Goal: Information Seeking & Learning: Learn about a topic

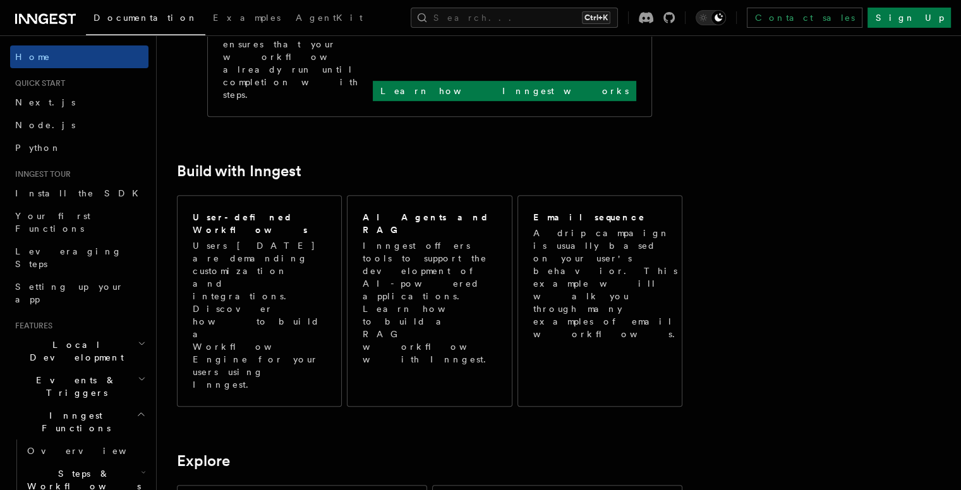
scroll to position [609, 0]
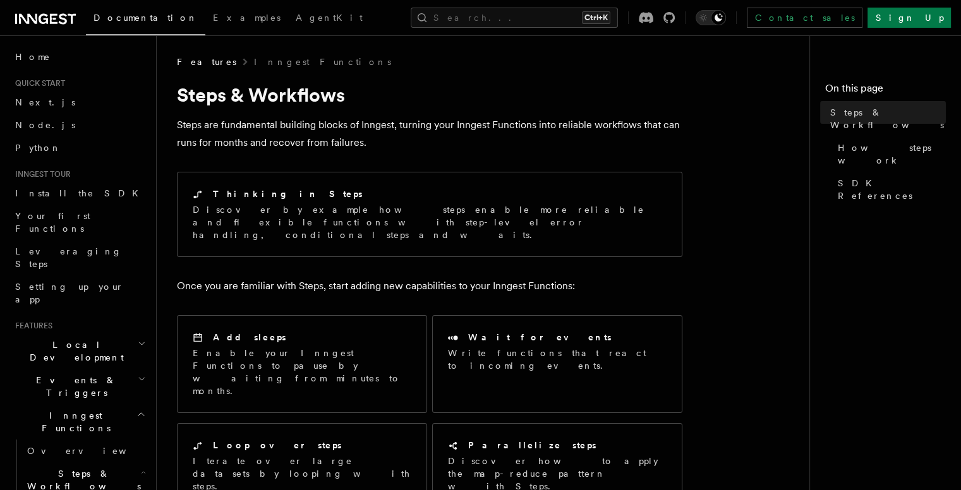
click at [240, 375] on div "Add sleeps Enable your Inngest Functions to pause by waiting from minutes to mo…" at bounding box center [429, 411] width 505 height 203
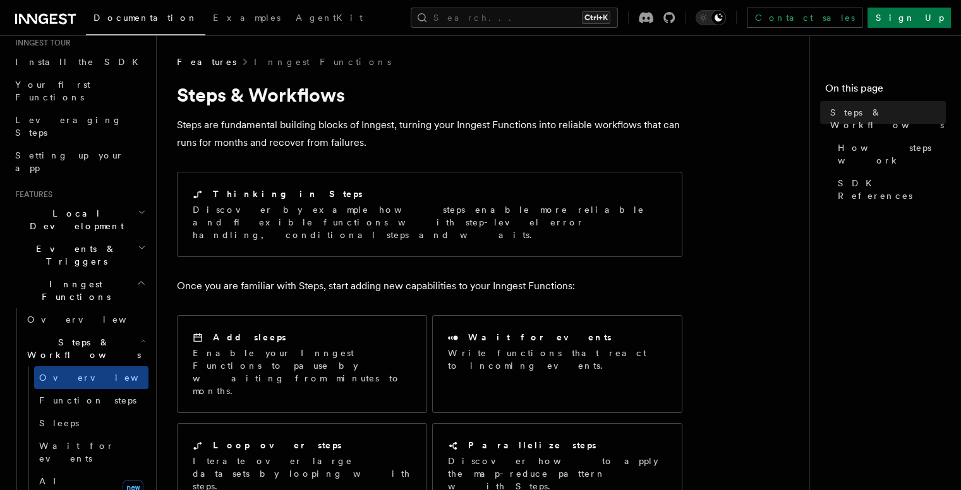
scroll to position [131, 0]
click at [97, 441] on span "Wait for events" at bounding box center [76, 452] width 75 height 23
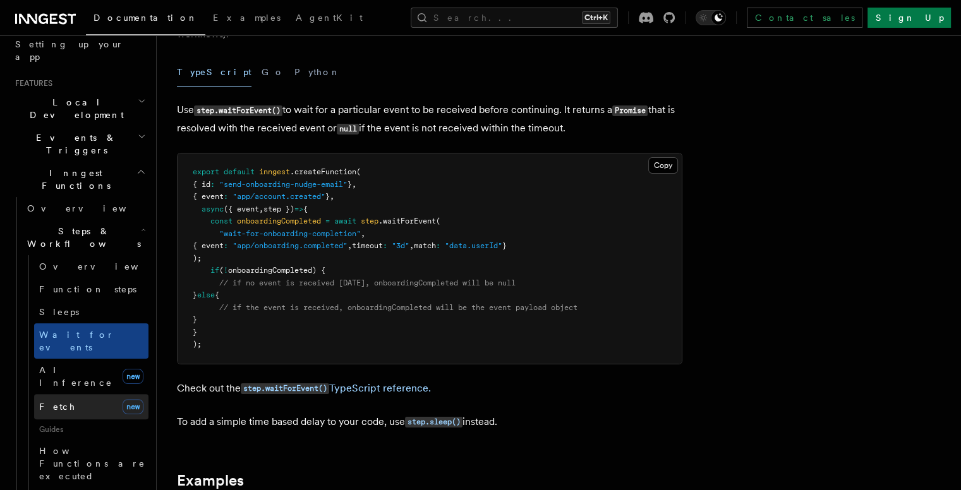
scroll to position [245, 0]
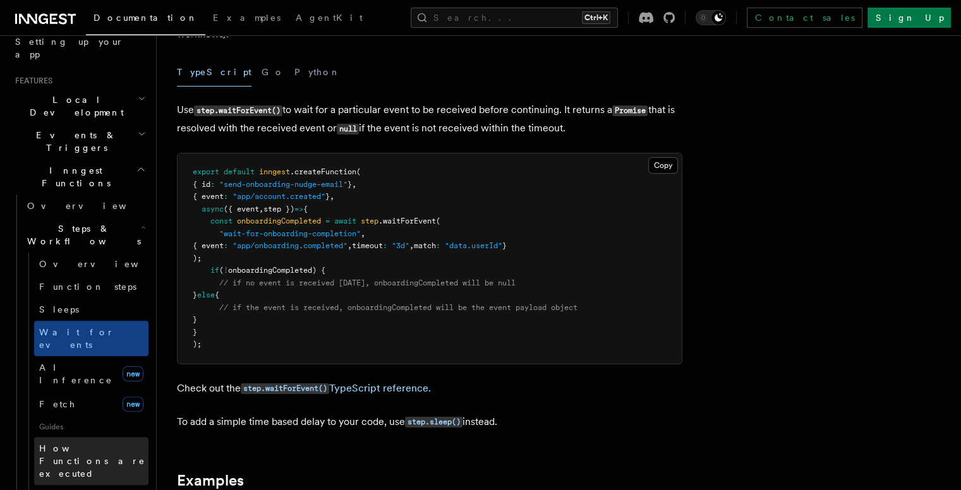
click at [76, 443] on span "How Functions are executed" at bounding box center [92, 460] width 106 height 35
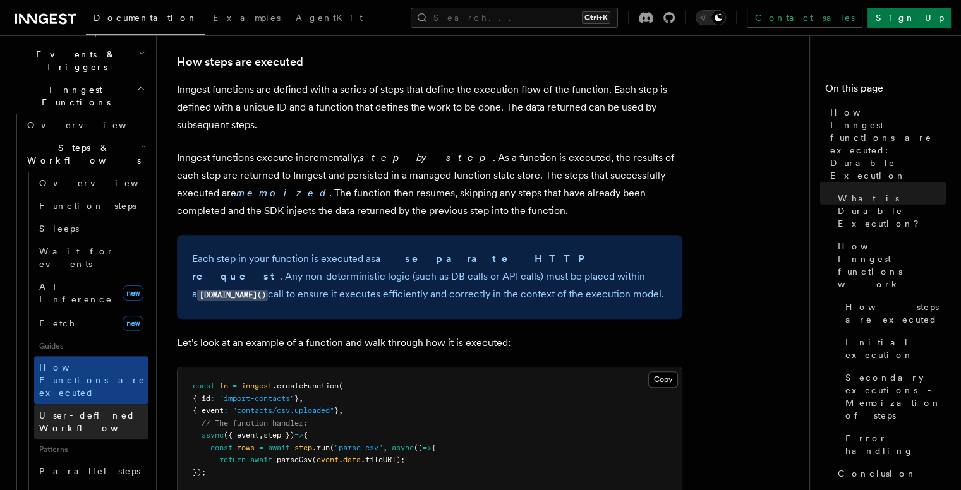
scroll to position [326, 0]
click at [82, 411] on span "User-defined Workflows" at bounding box center [96, 422] width 114 height 23
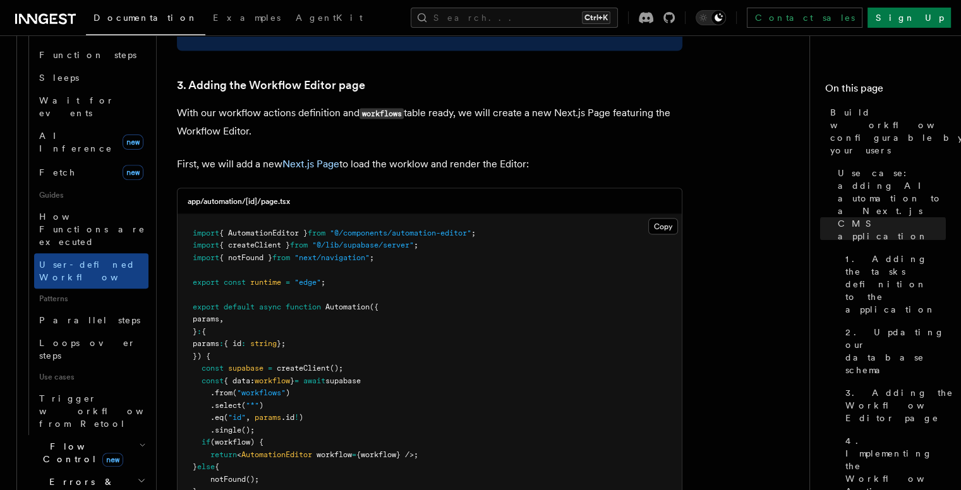
scroll to position [482, 0]
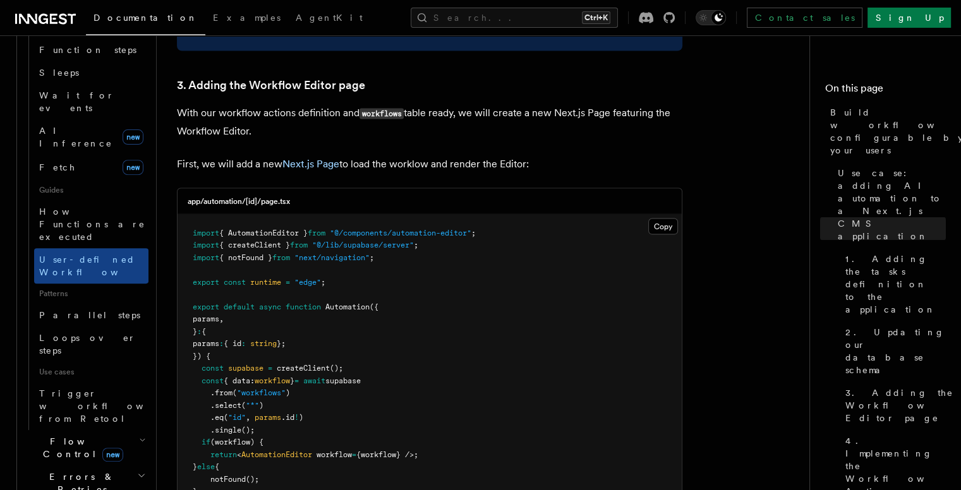
click at [102, 448] on span "new" at bounding box center [112, 455] width 21 height 14
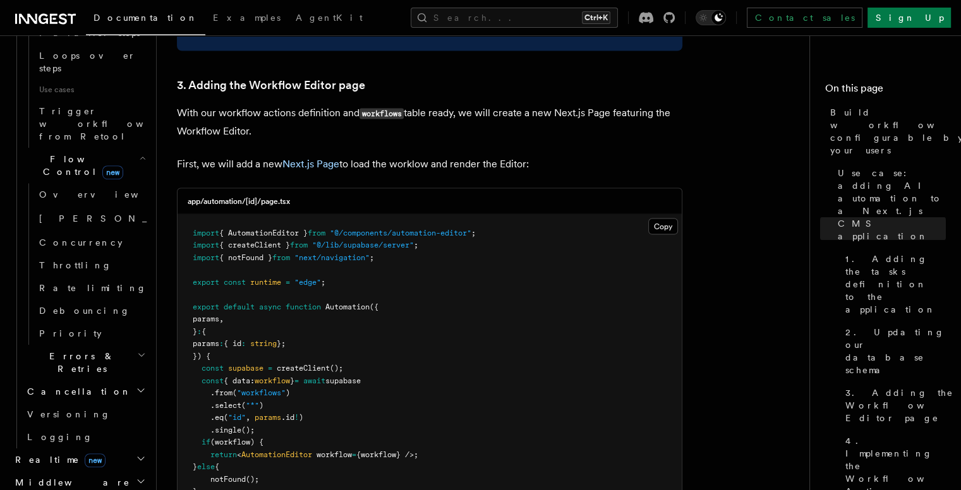
scroll to position [765, 0]
click at [101, 448] on h2 "Realtime new" at bounding box center [79, 459] width 138 height 23
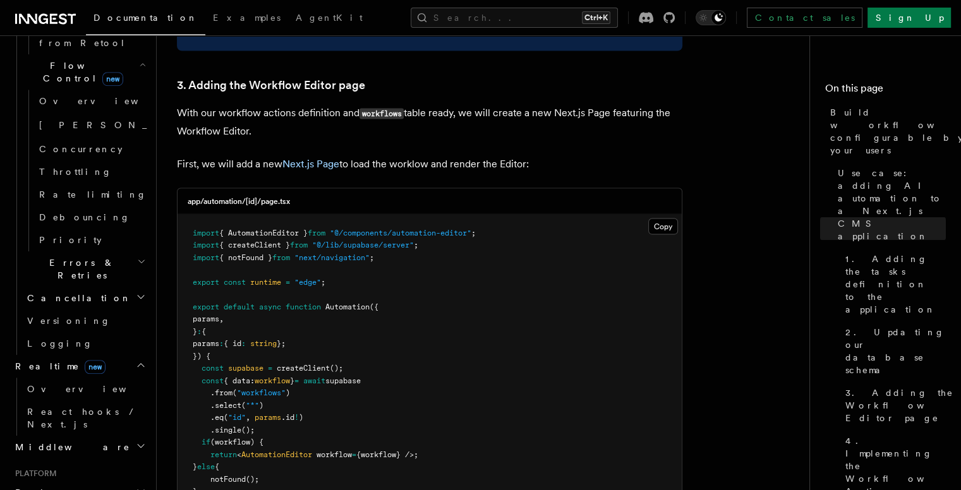
scroll to position [858, 0]
click at [96, 481] on h2 "Deployment" at bounding box center [79, 492] width 138 height 23
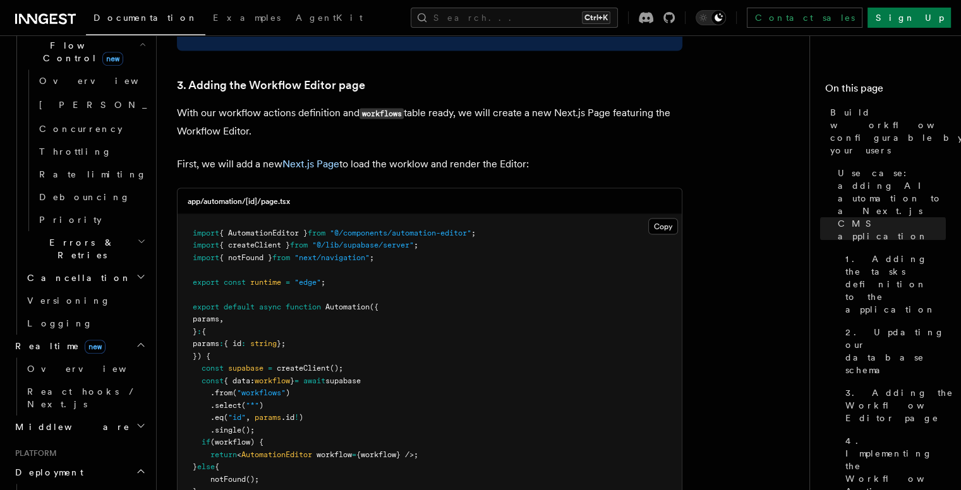
scroll to position [882, 0]
click at [84, 480] on link "Overview" at bounding box center [85, 491] width 126 height 23
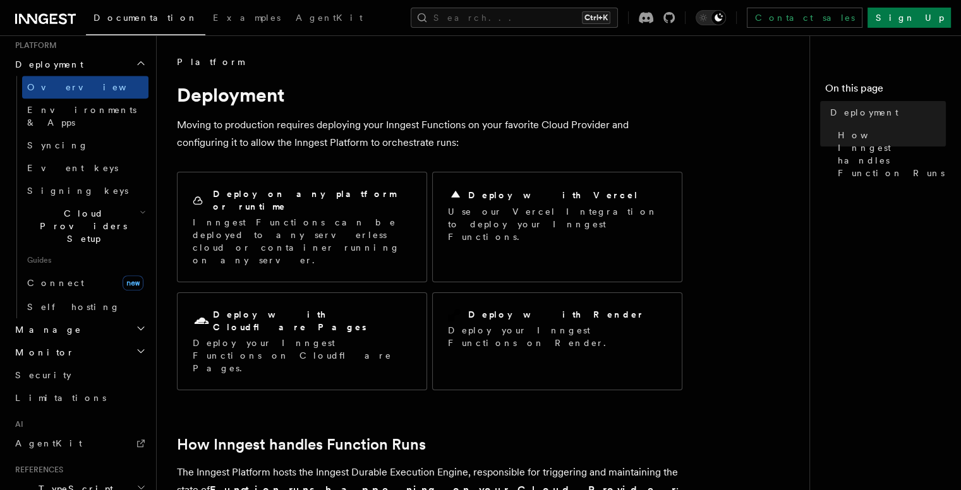
scroll to position [644, 0]
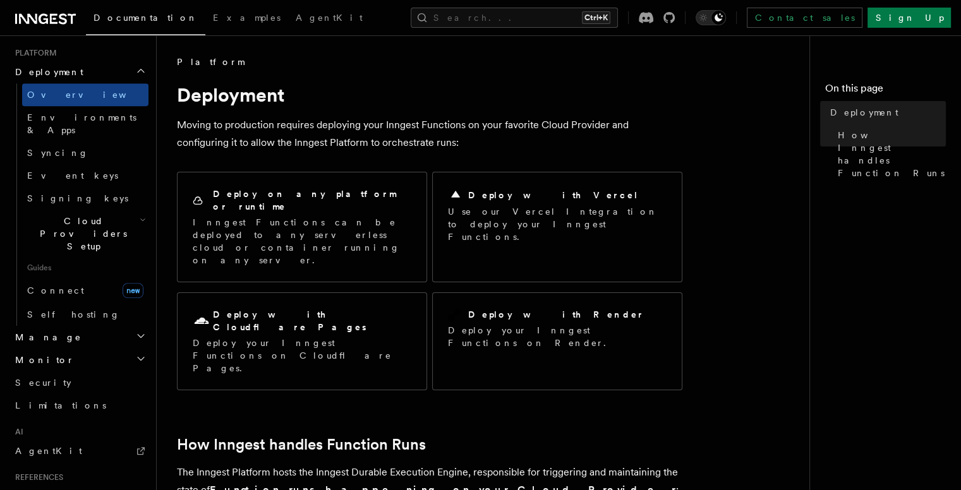
click at [80, 326] on h2 "Manage" at bounding box center [79, 337] width 138 height 23
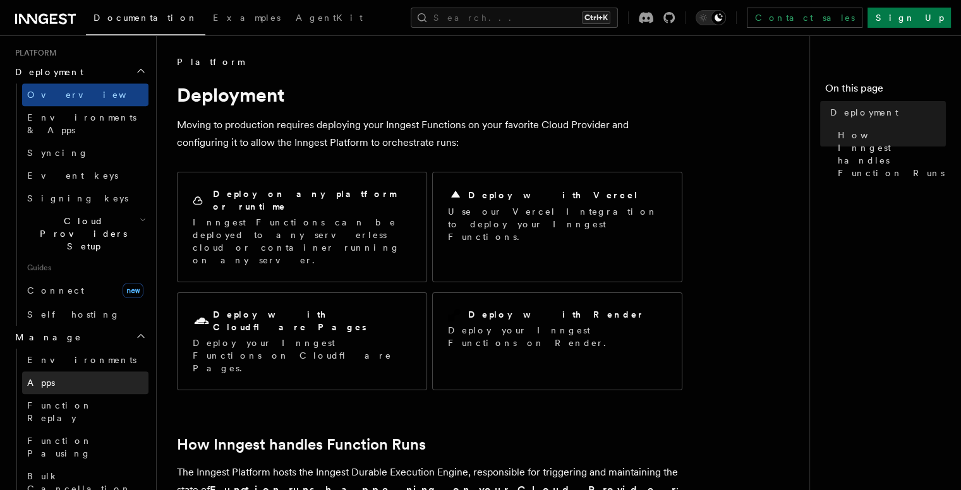
click at [57, 371] on link "Apps" at bounding box center [85, 382] width 126 height 23
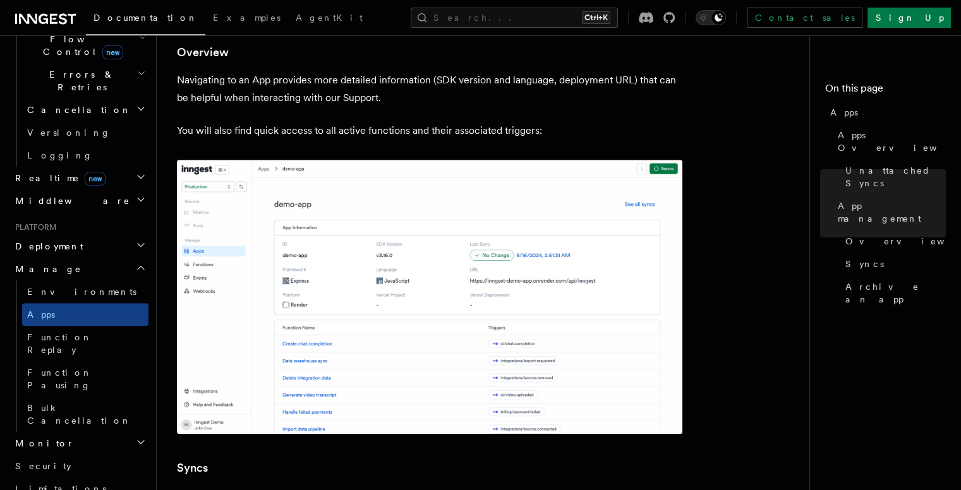
scroll to position [469, 0]
click at [45, 433] on h2 "Monitor" at bounding box center [79, 444] width 138 height 23
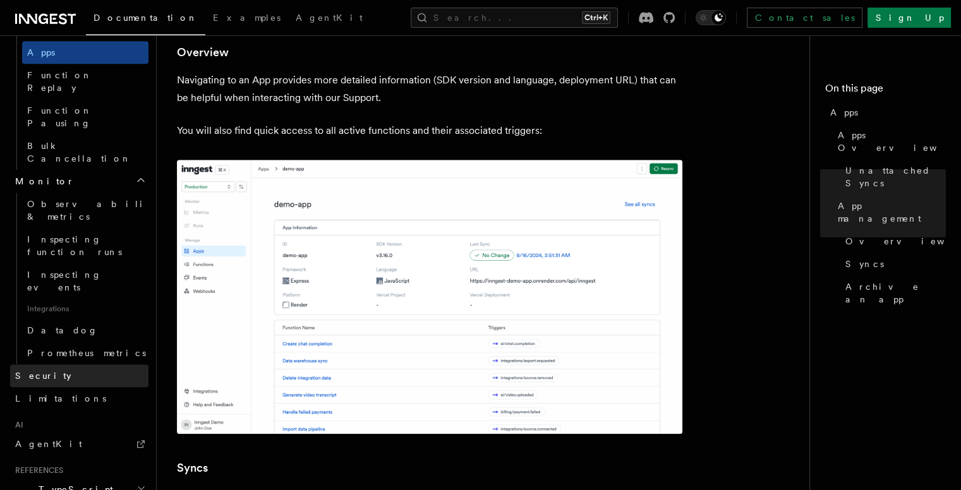
scroll to position [768, 0]
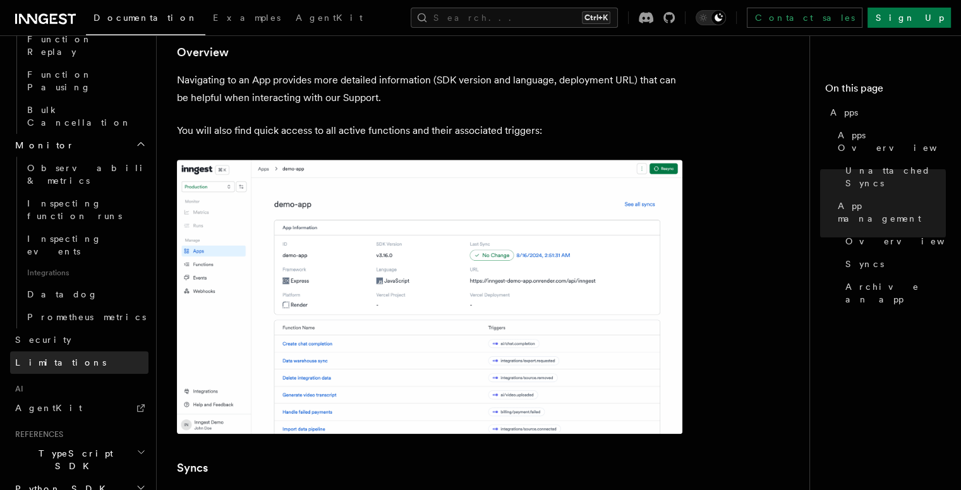
click at [77, 351] on link "Limitations" at bounding box center [79, 362] width 138 height 23
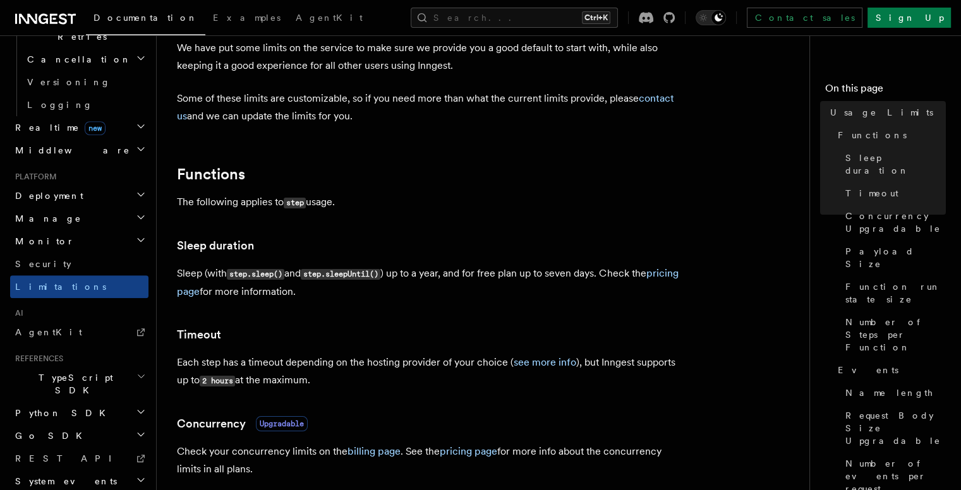
scroll to position [78, 0]
click at [104, 366] on h2 "TypeScript SDK" at bounding box center [79, 383] width 138 height 35
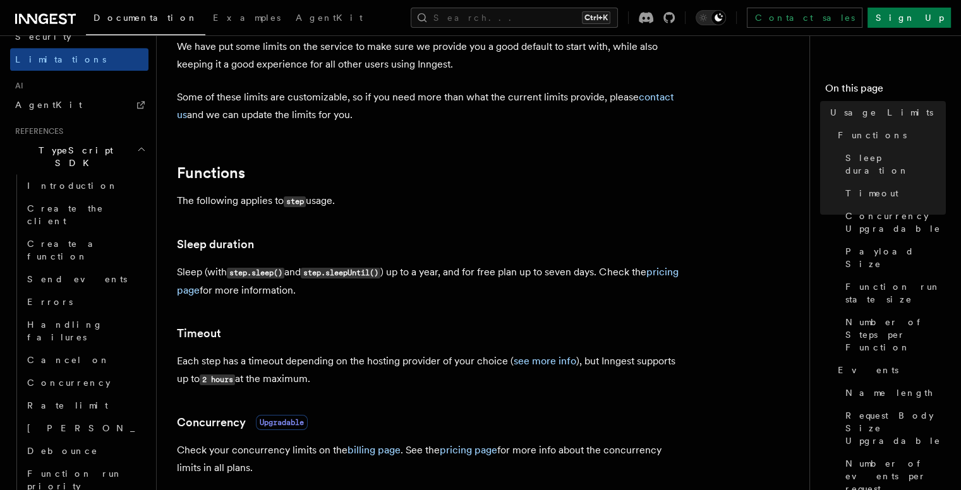
scroll to position [750, 0]
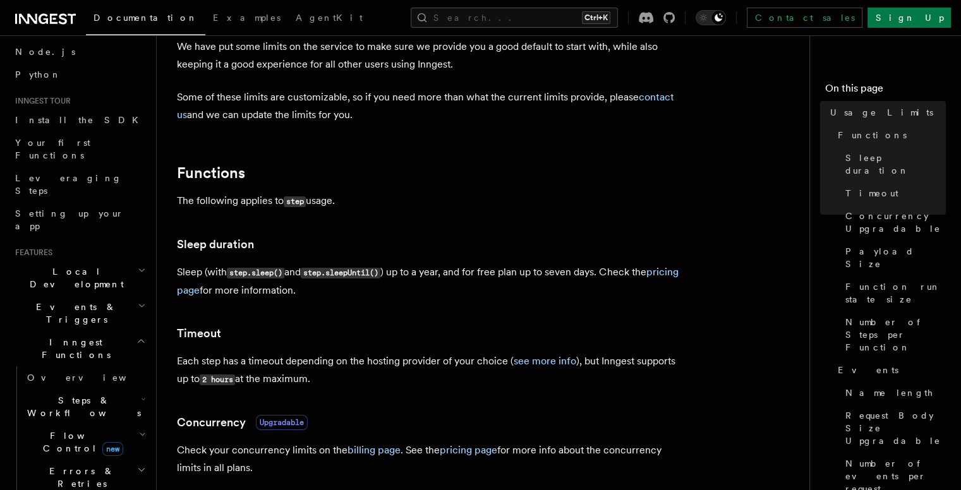
scroll to position [0, 0]
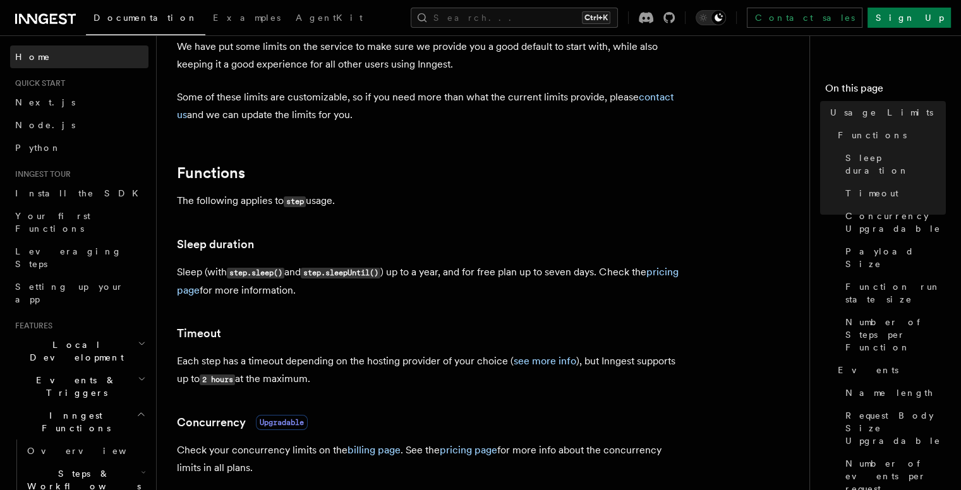
click at [48, 57] on link "Home" at bounding box center [79, 56] width 138 height 23
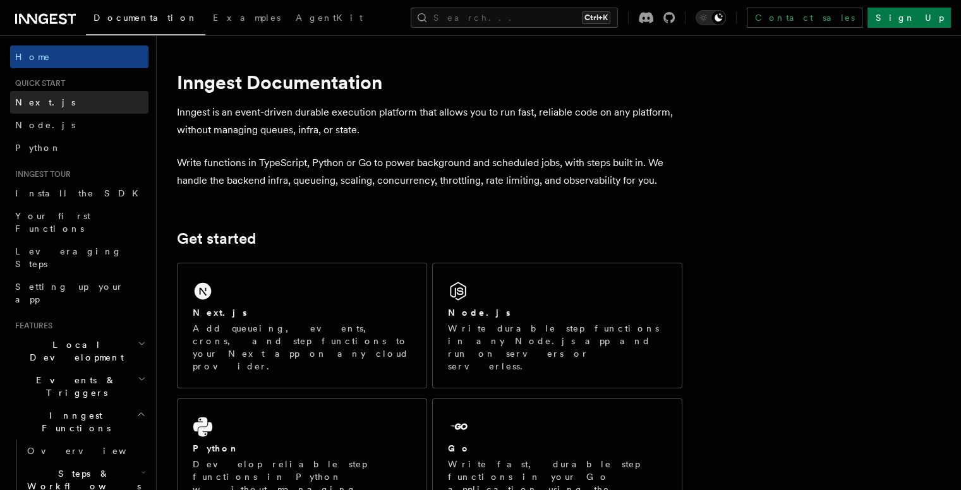
click at [52, 102] on link "Next.js" at bounding box center [79, 102] width 138 height 23
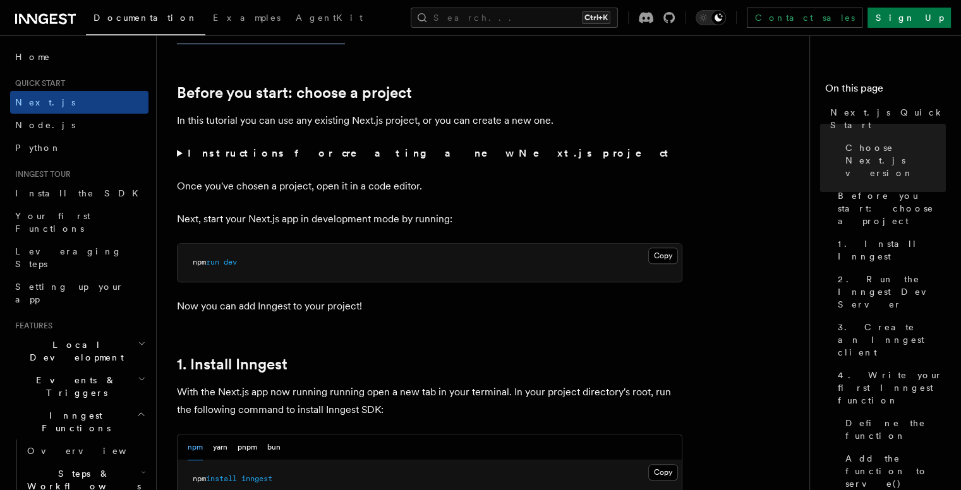
scroll to position [402, 0]
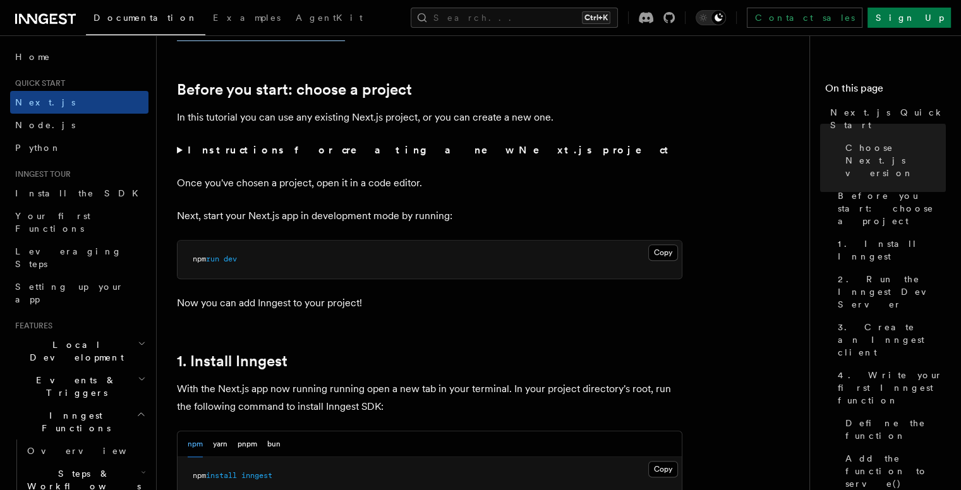
click at [105, 333] on h2 "Local Development" at bounding box center [79, 350] width 138 height 35
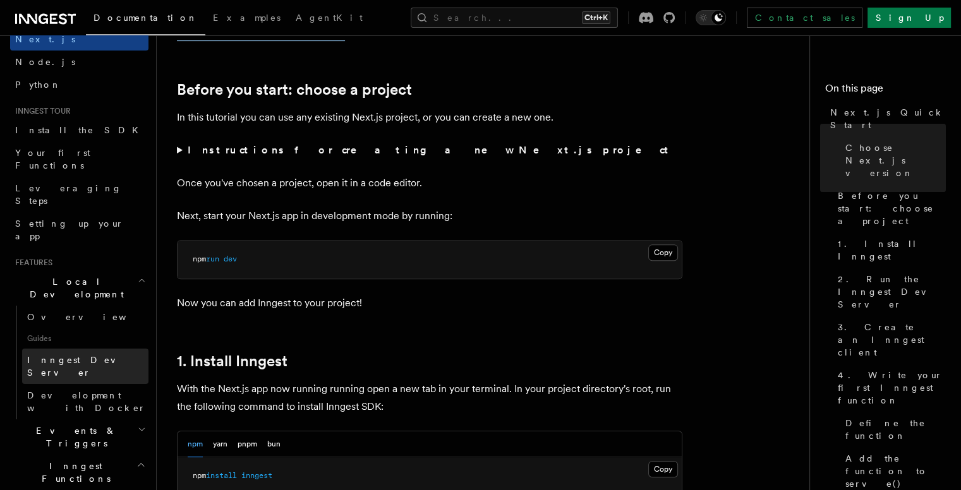
scroll to position [64, 0]
click at [82, 423] on span "Events & Triggers" at bounding box center [74, 435] width 128 height 25
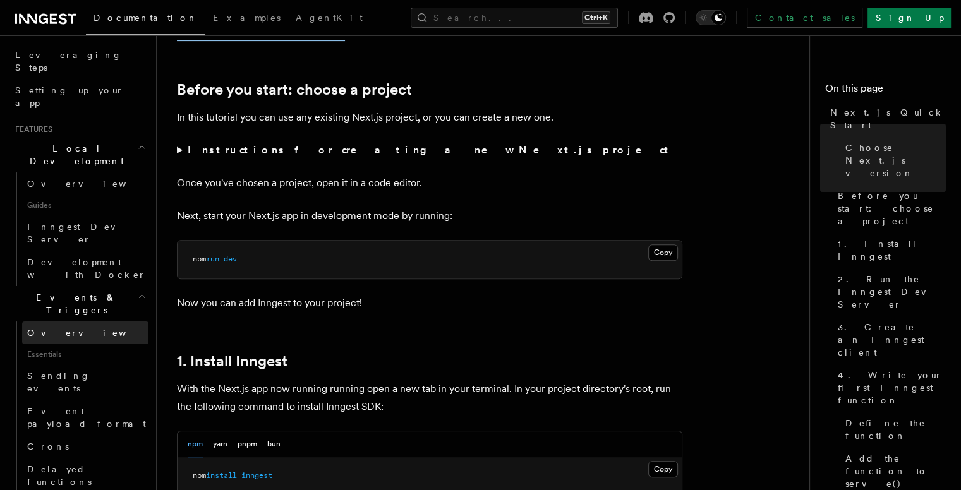
scroll to position [198, 0]
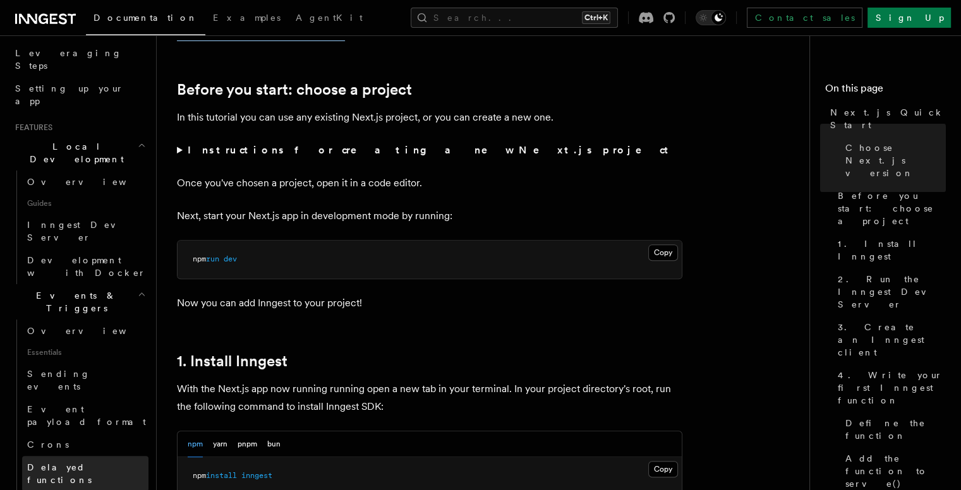
click at [69, 462] on span "Delayed functions" at bounding box center [59, 473] width 64 height 23
click at [105, 456] on link "Delayed functions" at bounding box center [85, 473] width 126 height 35
click at [114, 456] on link "Delayed functions" at bounding box center [85, 473] width 126 height 35
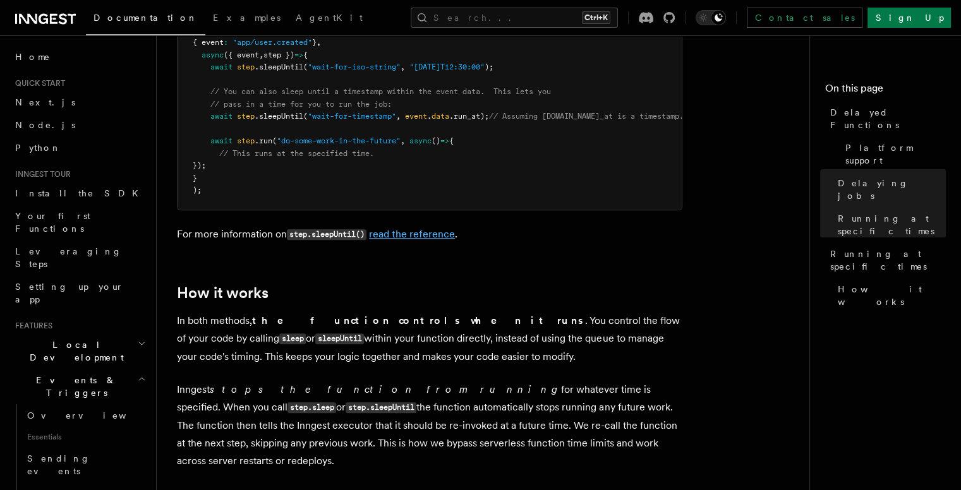
scroll to position [968, 0]
click at [411, 229] on link "read the reference" at bounding box center [412, 235] width 86 height 12
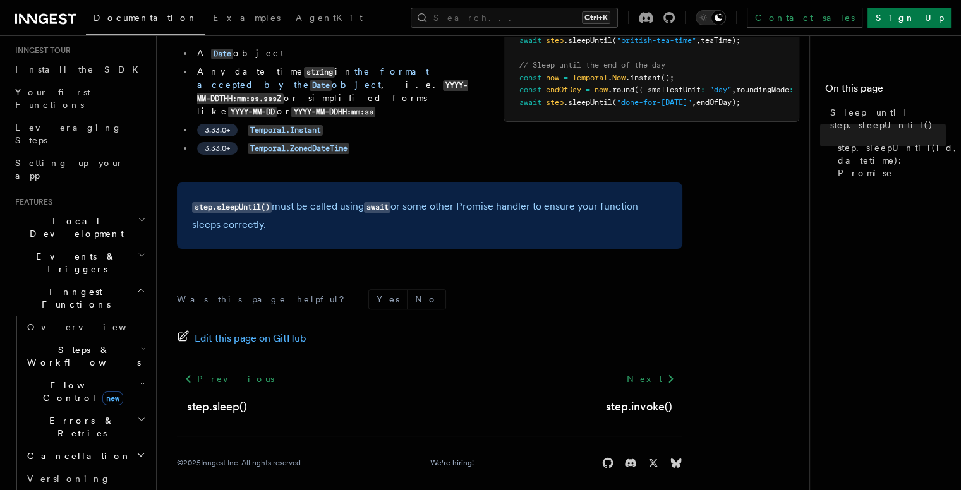
scroll to position [78, 0]
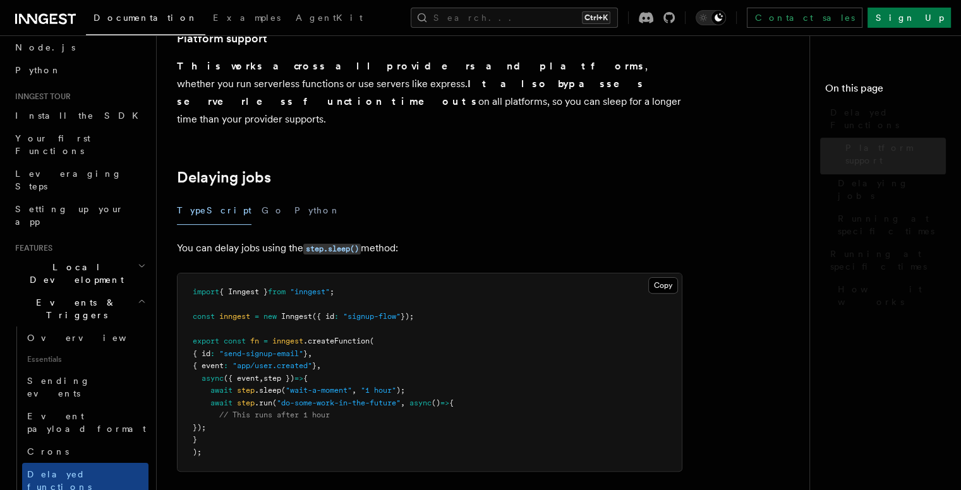
scroll to position [968, 0]
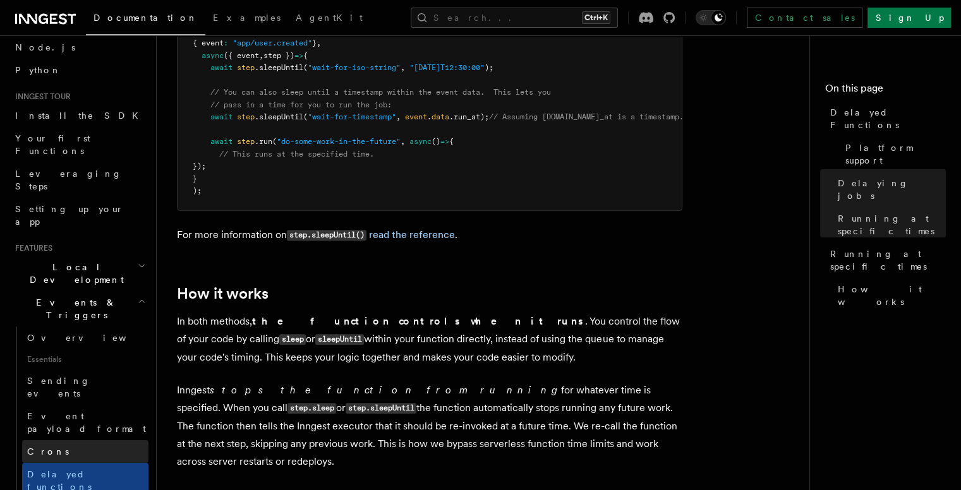
click at [42, 447] on span "Crons" at bounding box center [48, 452] width 42 height 10
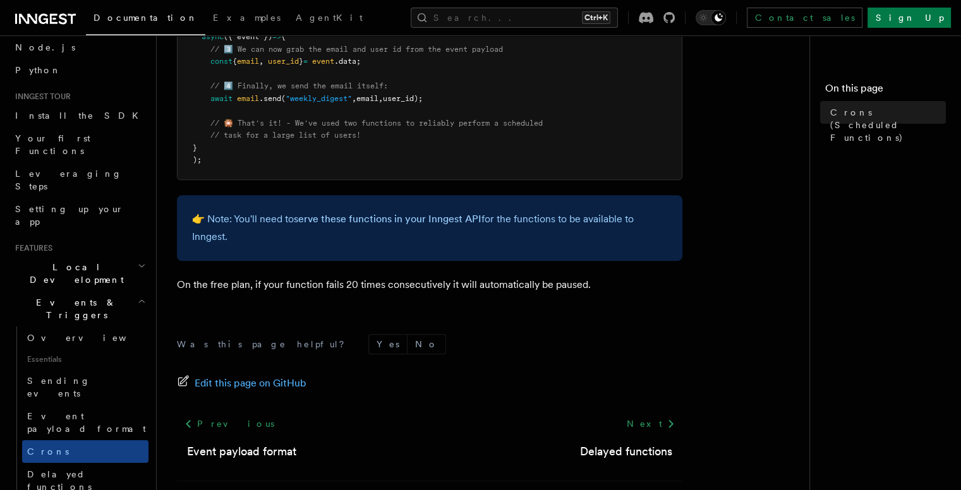
scroll to position [895, 0]
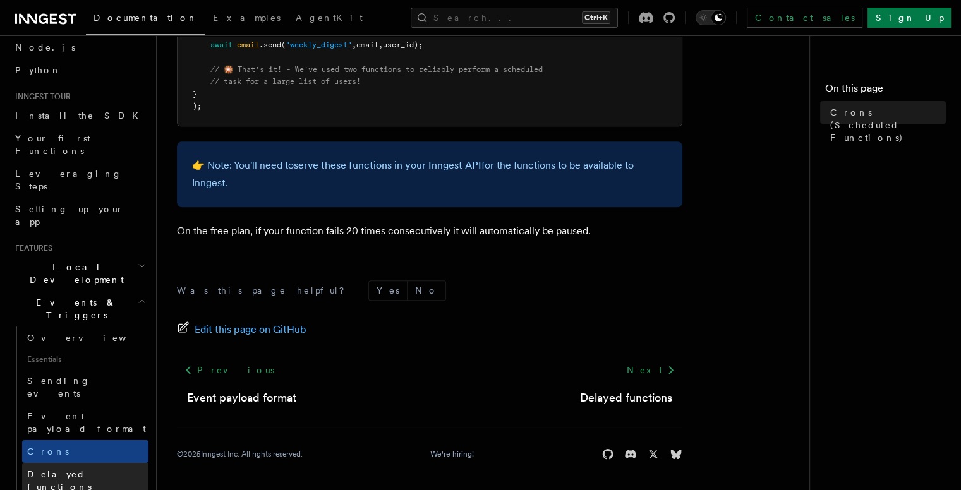
click at [64, 469] on span "Delayed functions" at bounding box center [59, 480] width 64 height 23
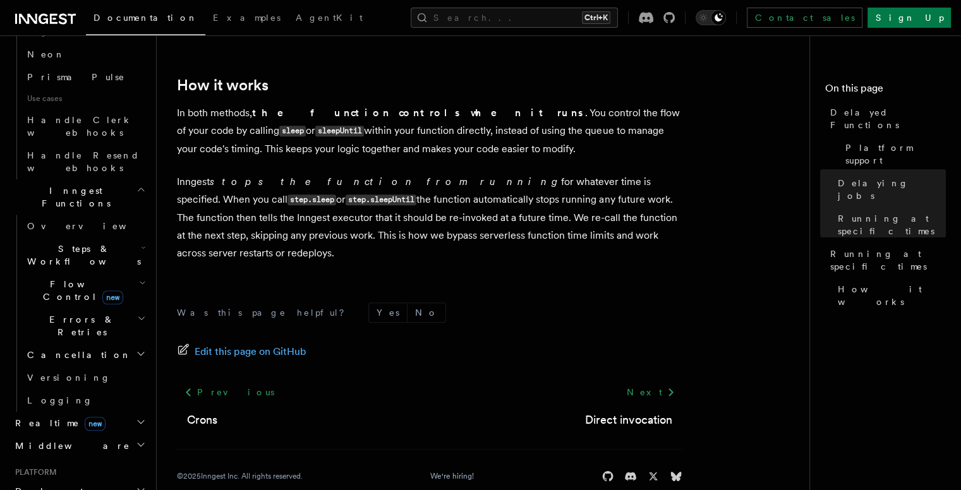
scroll to position [841, 0]
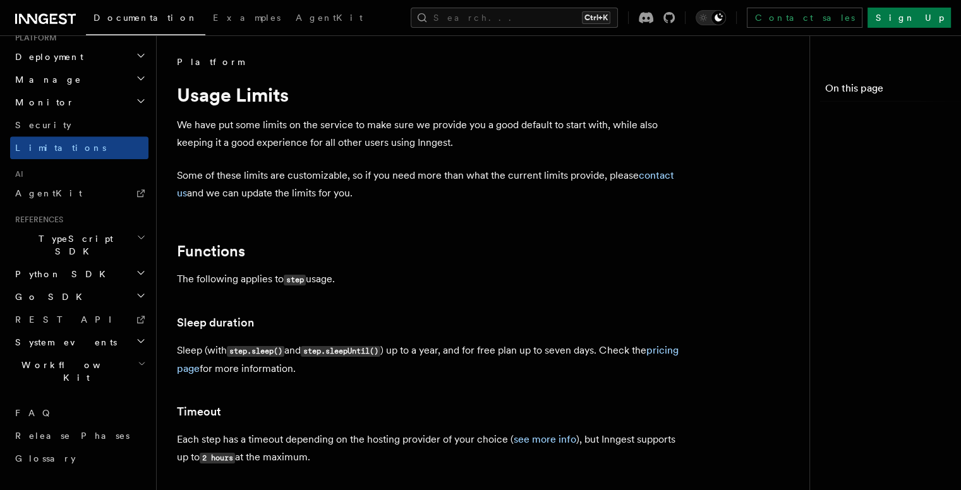
scroll to position [520, 0]
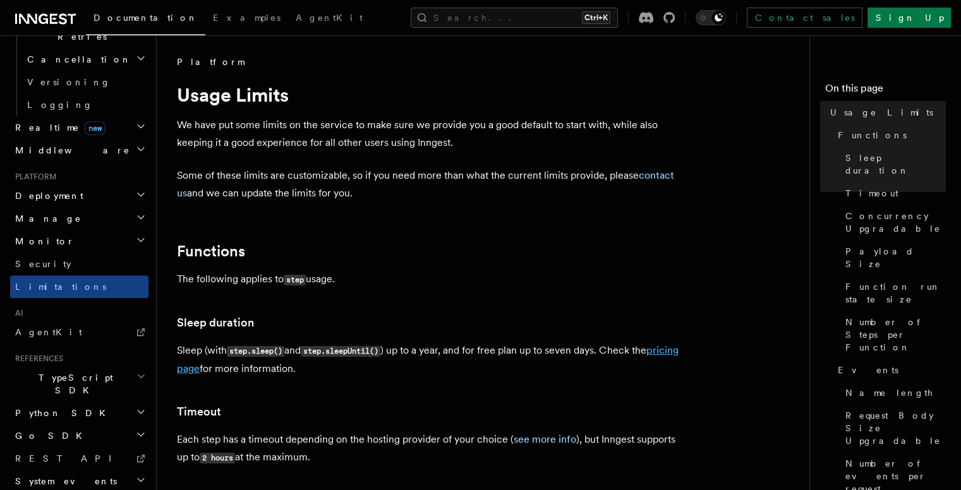
click at [211, 367] on link "pricing page" at bounding box center [427, 359] width 501 height 30
